Goal: Task Accomplishment & Management: Manage account settings

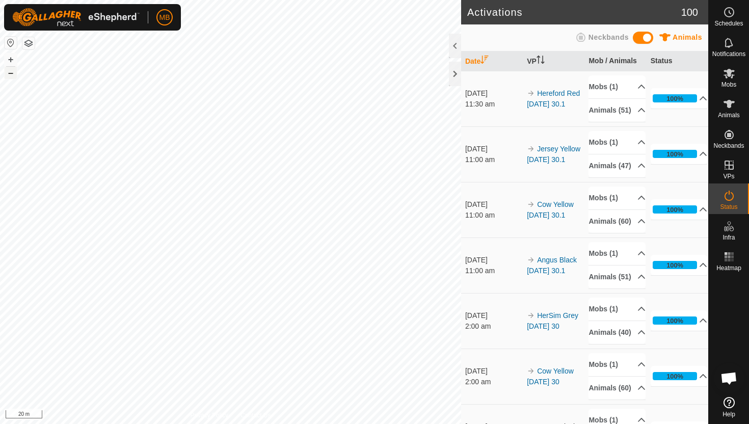
click at [10, 74] on button "–" at bounding box center [11, 73] width 12 height 12
click at [733, 16] on icon at bounding box center [729, 12] width 12 height 12
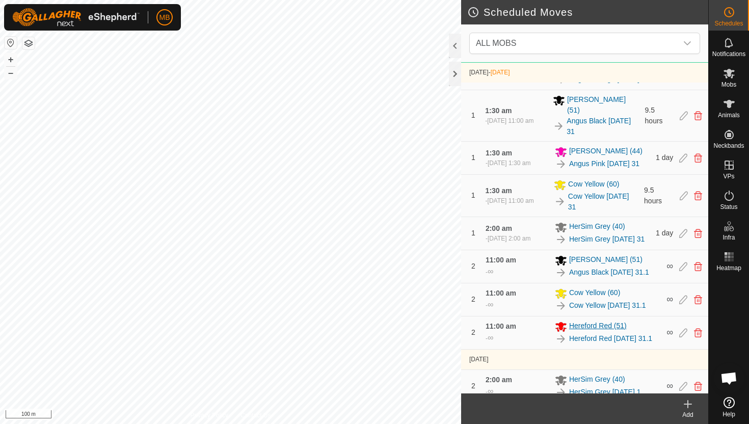
scroll to position [683, 0]
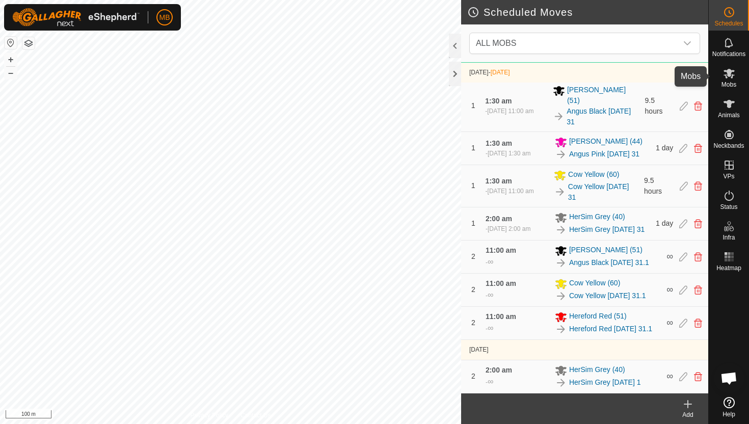
click at [731, 70] on icon at bounding box center [728, 74] width 11 height 10
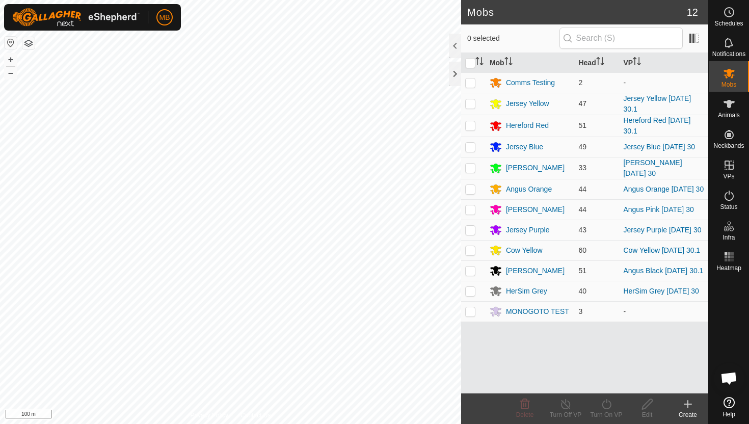
click at [472, 103] on p-checkbox at bounding box center [470, 103] width 10 height 8
checkbox input "true"
click at [605, 402] on icon at bounding box center [606, 404] width 13 height 12
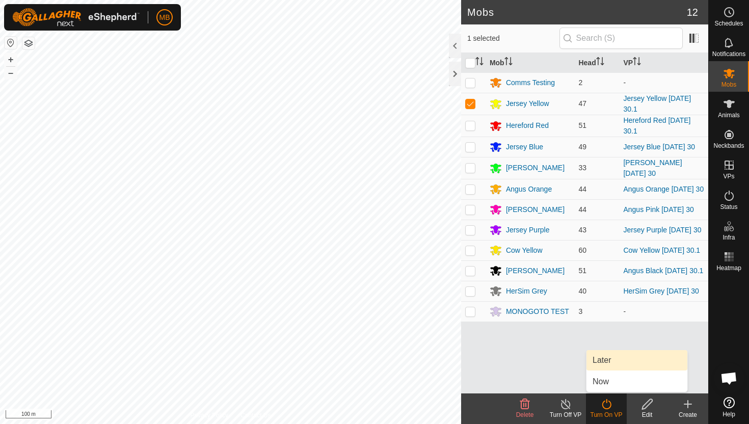
click at [607, 362] on link "Later" at bounding box center [636, 360] width 101 height 20
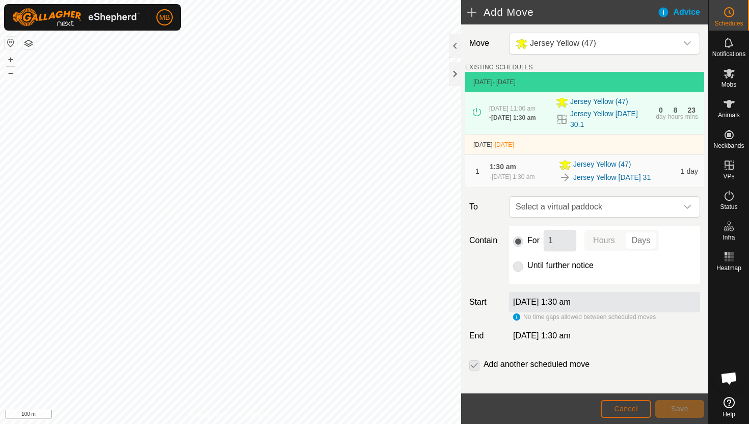
click at [617, 408] on span "Cancel" at bounding box center [626, 408] width 24 height 8
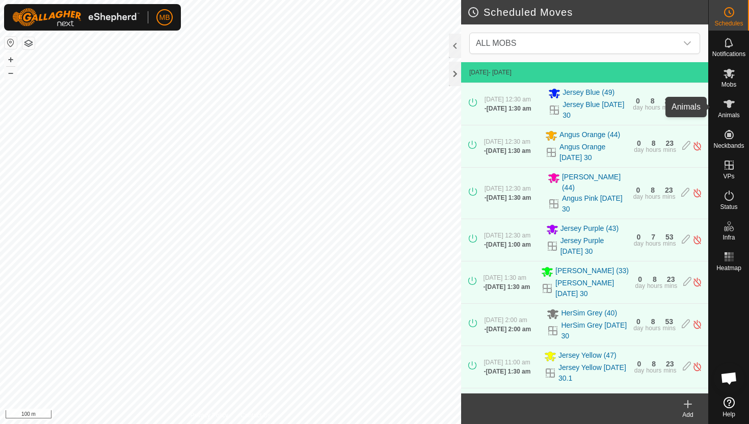
click at [730, 103] on icon at bounding box center [728, 104] width 11 height 8
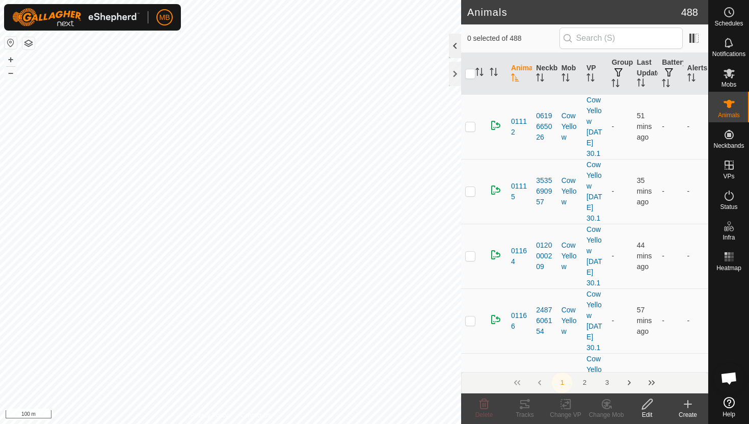
click at [454, 42] on div at bounding box center [455, 46] width 12 height 24
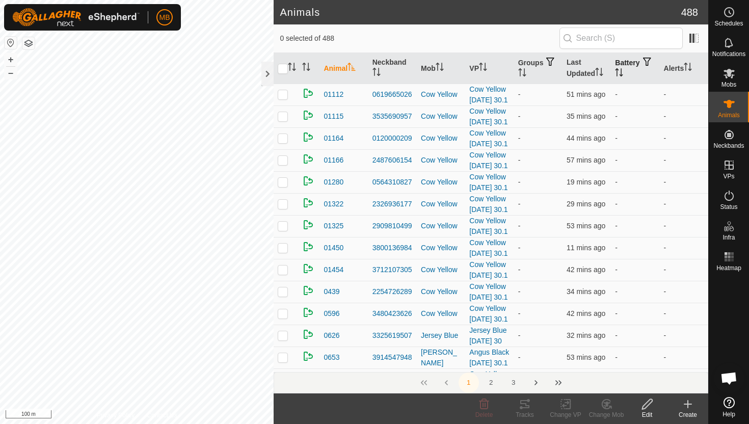
click at [622, 69] on icon "Activate to sort" at bounding box center [621, 72] width 1 height 8
click at [623, 69] on icon "Activate to sort" at bounding box center [619, 72] width 8 height 8
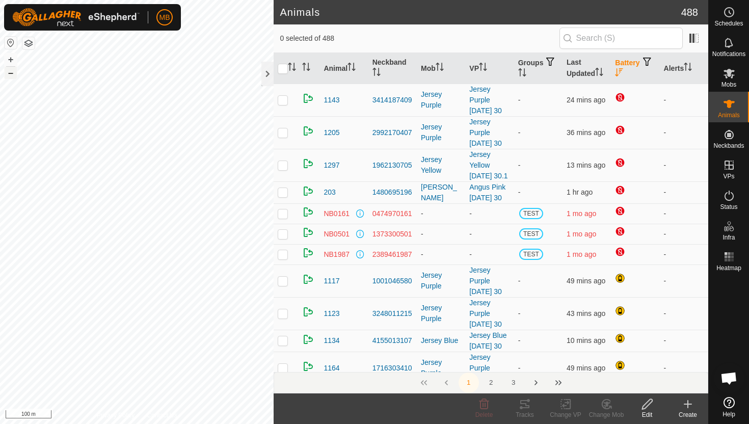
click at [12, 75] on button "–" at bounding box center [11, 73] width 12 height 12
